Goal: Information Seeking & Learning: Learn about a topic

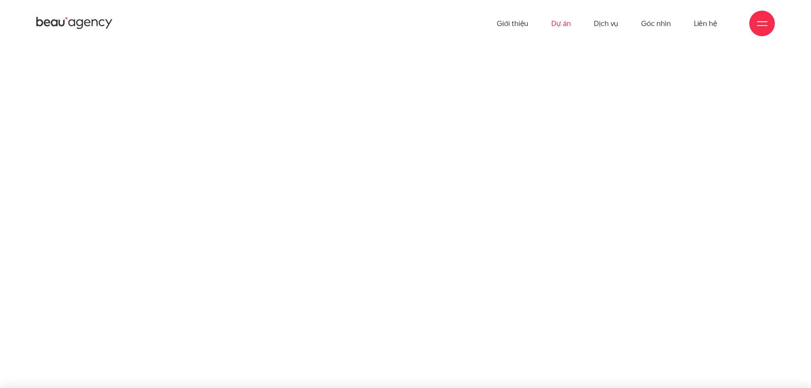
drag, startPoint x: 0, startPoint y: 0, endPoint x: 566, endPoint y: 28, distance: 567.0
click at [566, 28] on link "Dự án" at bounding box center [561, 23] width 20 height 47
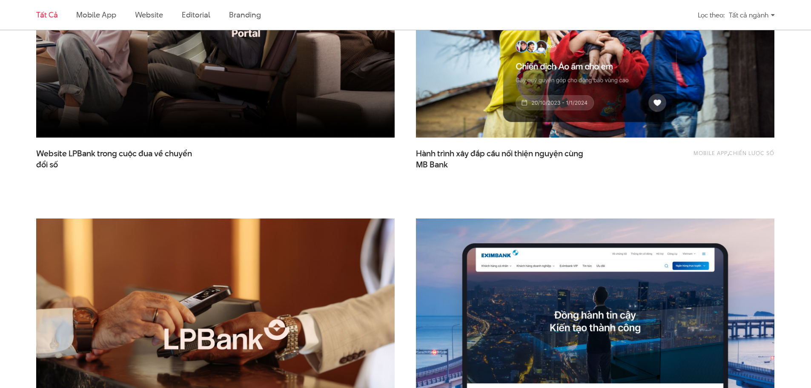
scroll to position [298, 0]
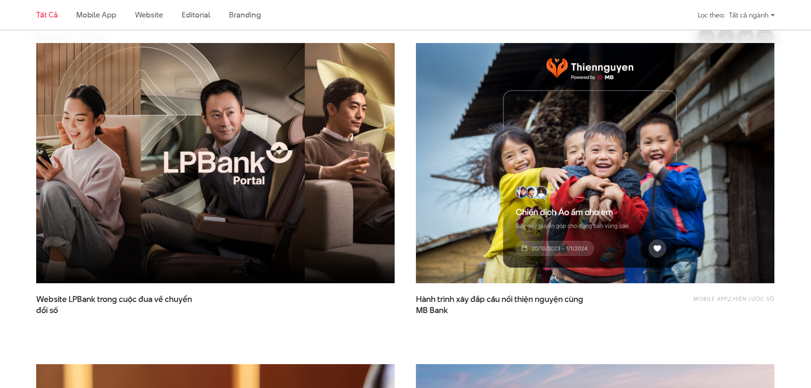
click at [297, 165] on img at bounding box center [215, 163] width 394 height 264
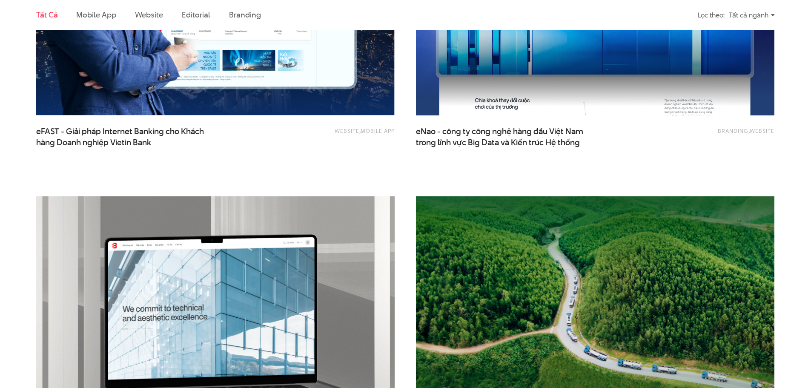
scroll to position [1533, 0]
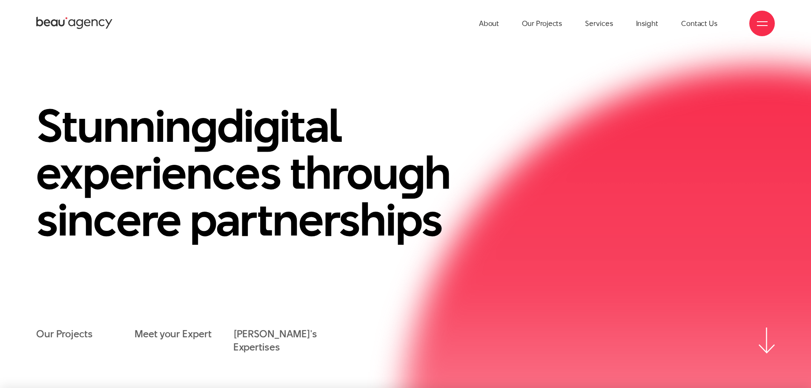
click at [758, 21] on span at bounding box center [762, 21] width 11 height 1
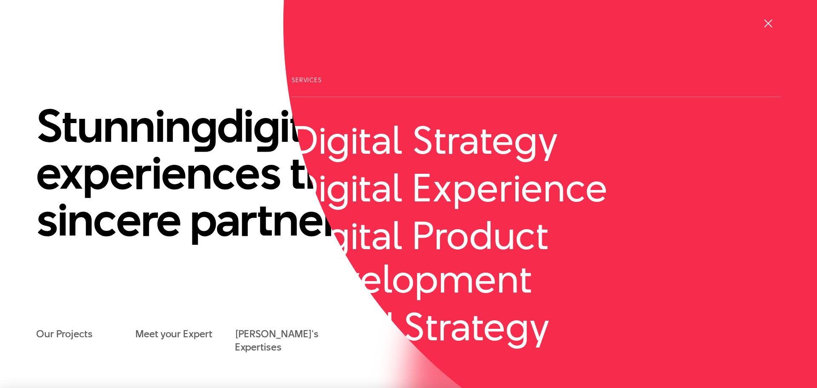
click at [769, 30] on div at bounding box center [769, 24] width 26 height 26
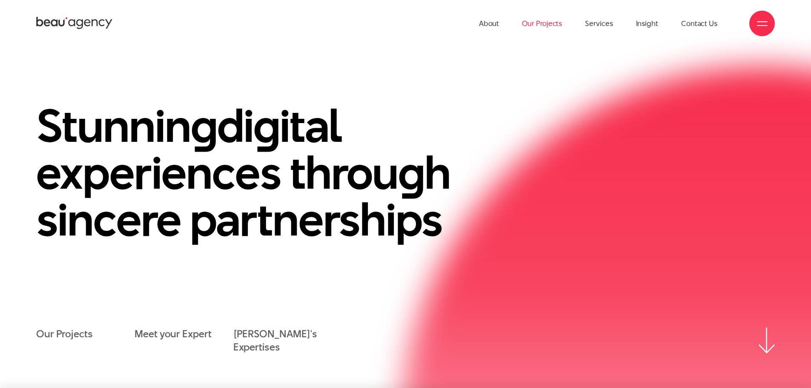
click at [545, 20] on link "Our Projects" at bounding box center [542, 23] width 40 height 47
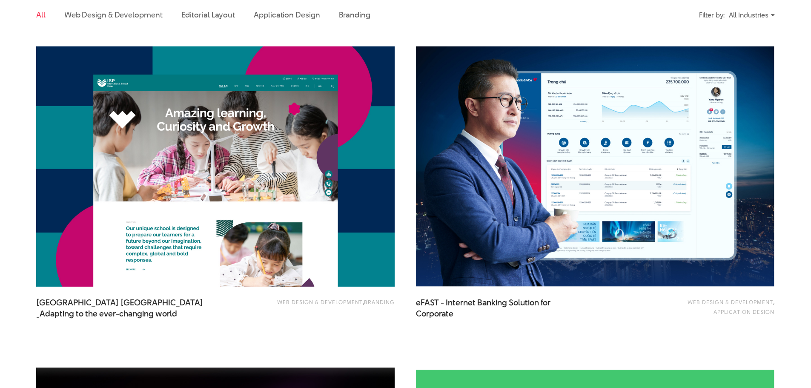
scroll to position [639, 0]
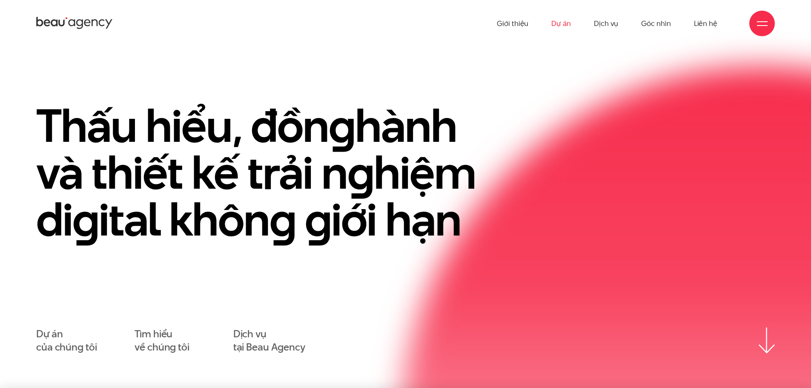
click at [568, 26] on link "Dự án" at bounding box center [561, 23] width 20 height 47
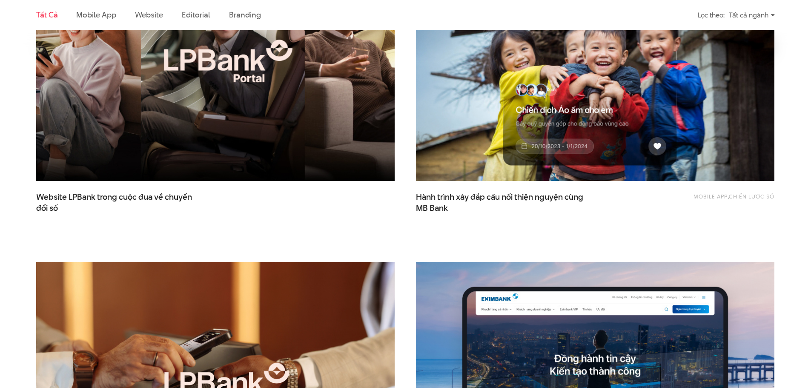
scroll to position [639, 0]
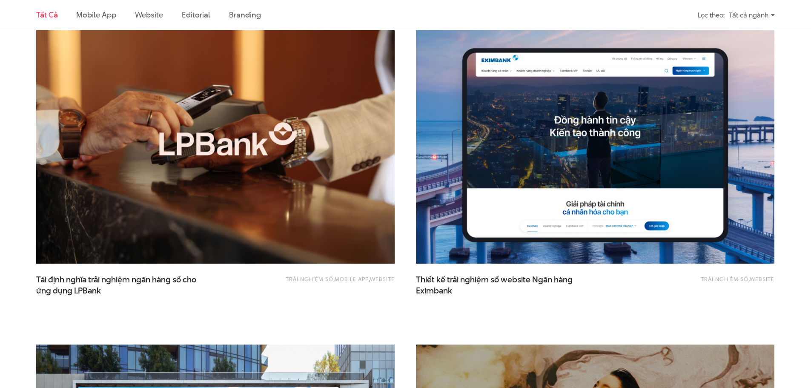
click at [217, 189] on img at bounding box center [215, 143] width 394 height 264
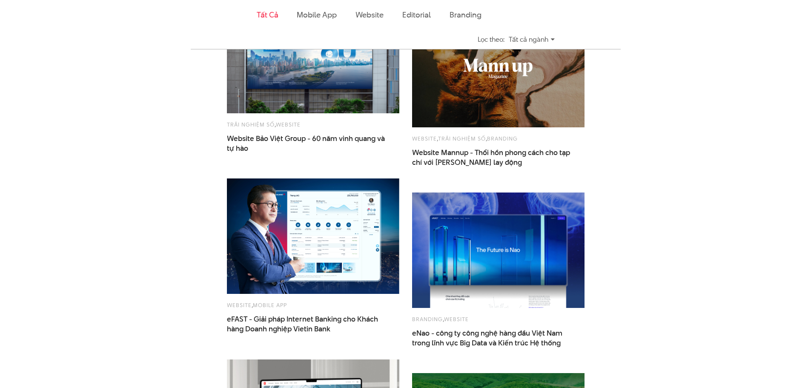
scroll to position [622, 0]
